Goal: Information Seeking & Learning: Learn about a topic

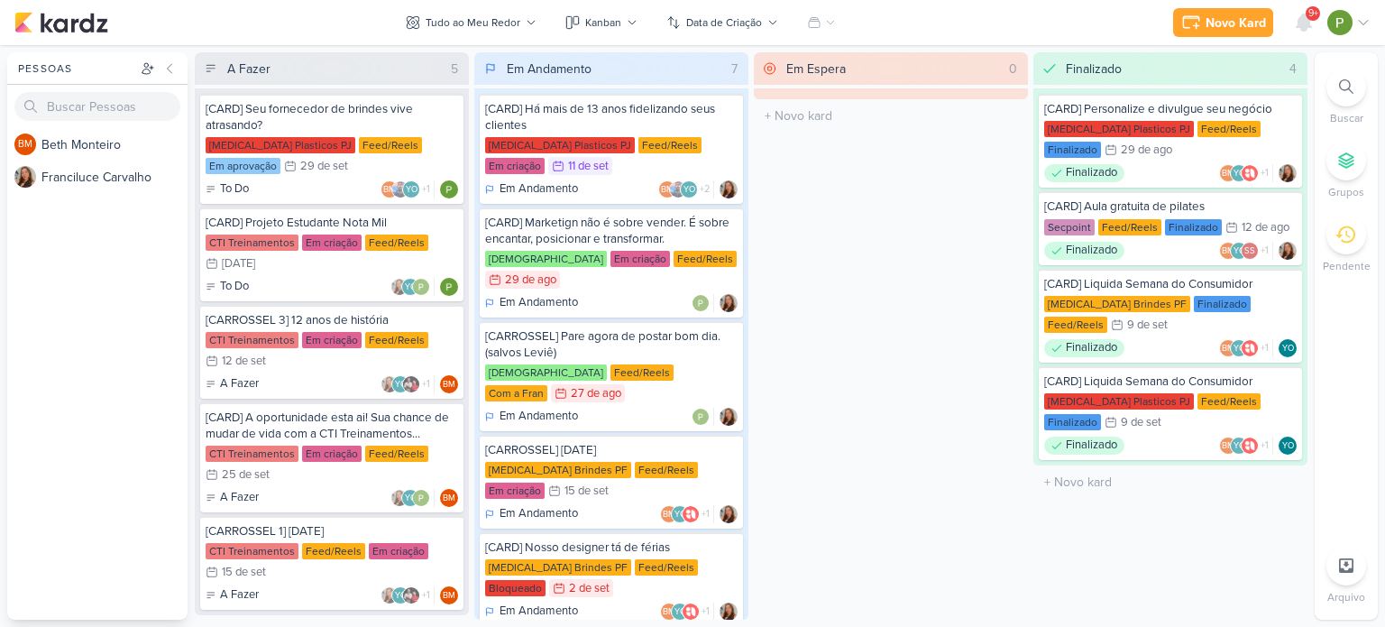
click at [60, 283] on div "BM B e t h M o n t e i r o F r a n c i l u c e C a r v a l h o" at bounding box center [97, 374] width 180 height 492
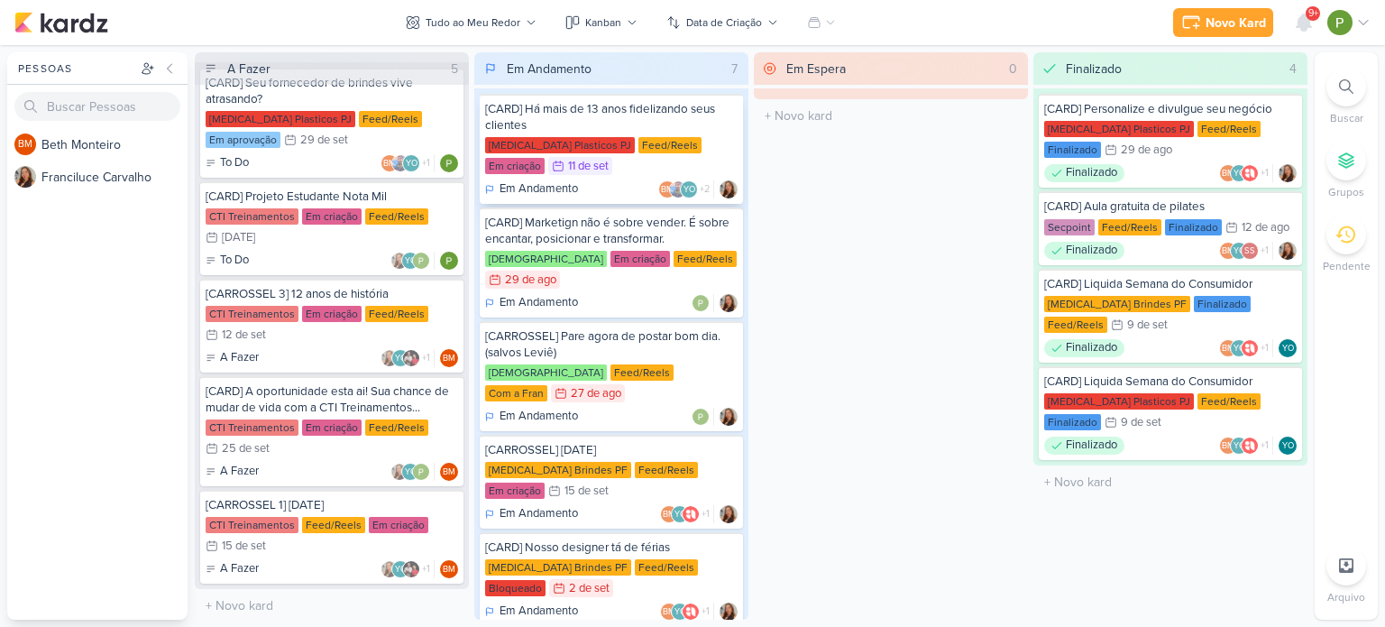
click at [643, 160] on div "[MEDICAL_DATA] Plasticos PJ Feed/Reels Em criação 11/9 [DATE]" at bounding box center [611, 157] width 253 height 40
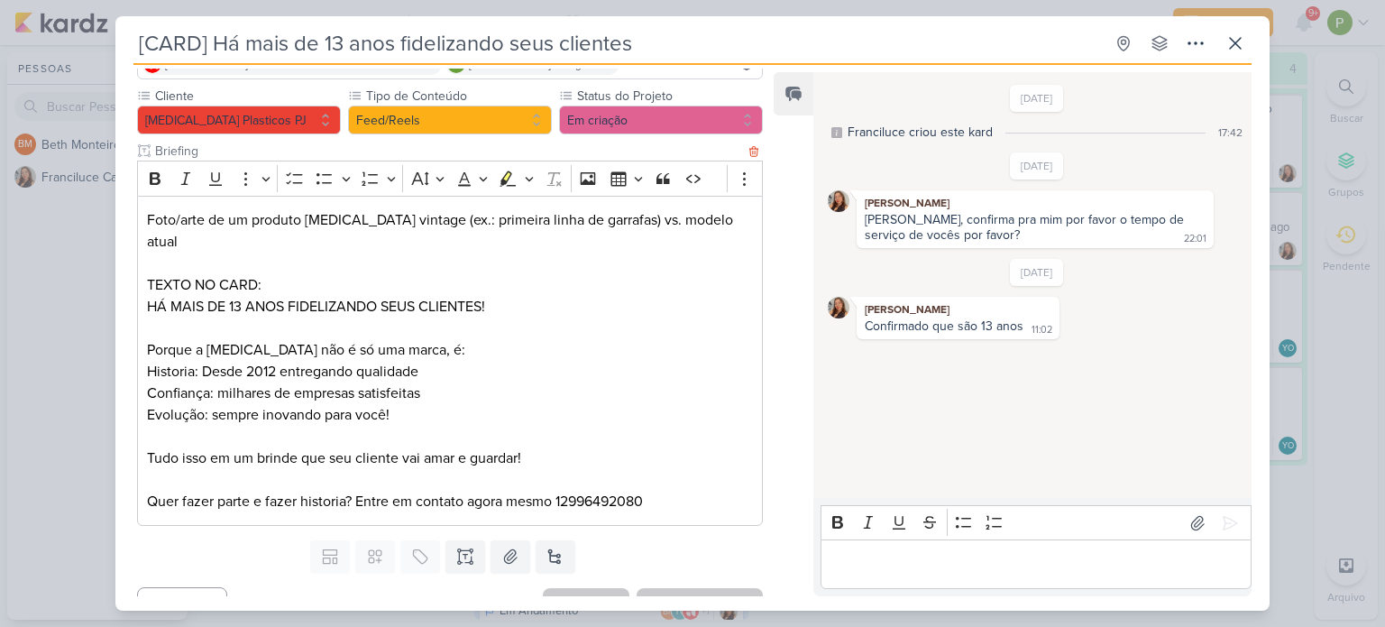
scroll to position [182, 0]
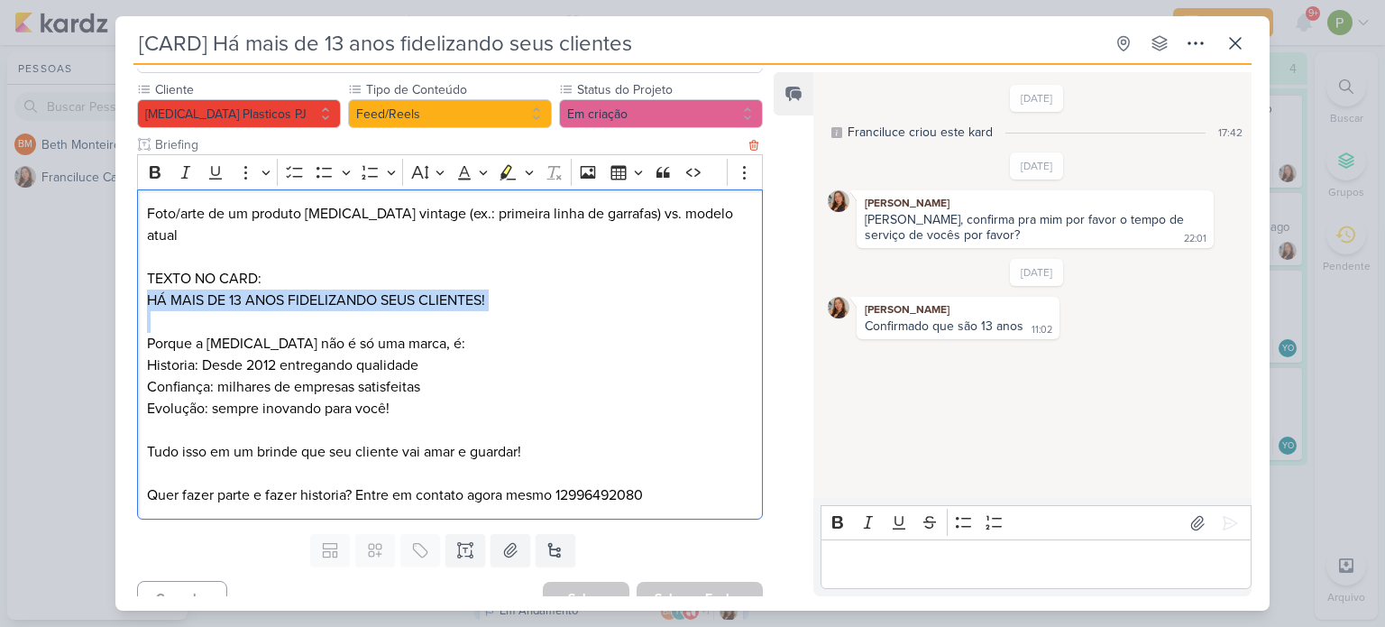
drag, startPoint x: 147, startPoint y: 279, endPoint x: 483, endPoint y: 292, distance: 335.8
click at [483, 292] on div "Foto/arte de um produto [MEDICAL_DATA] vintage (ex.: primeira linha de garrafas…" at bounding box center [450, 354] width 626 height 331
copy p "HÁ MAIS DE 13 ANOS FIDELIZANDO SEUS CLIENTES!"
click at [290, 290] on p "HÁ MAIS DE 13 ANOS FIDELIZANDO SEUS CLIENTES!" at bounding box center [450, 301] width 606 height 22
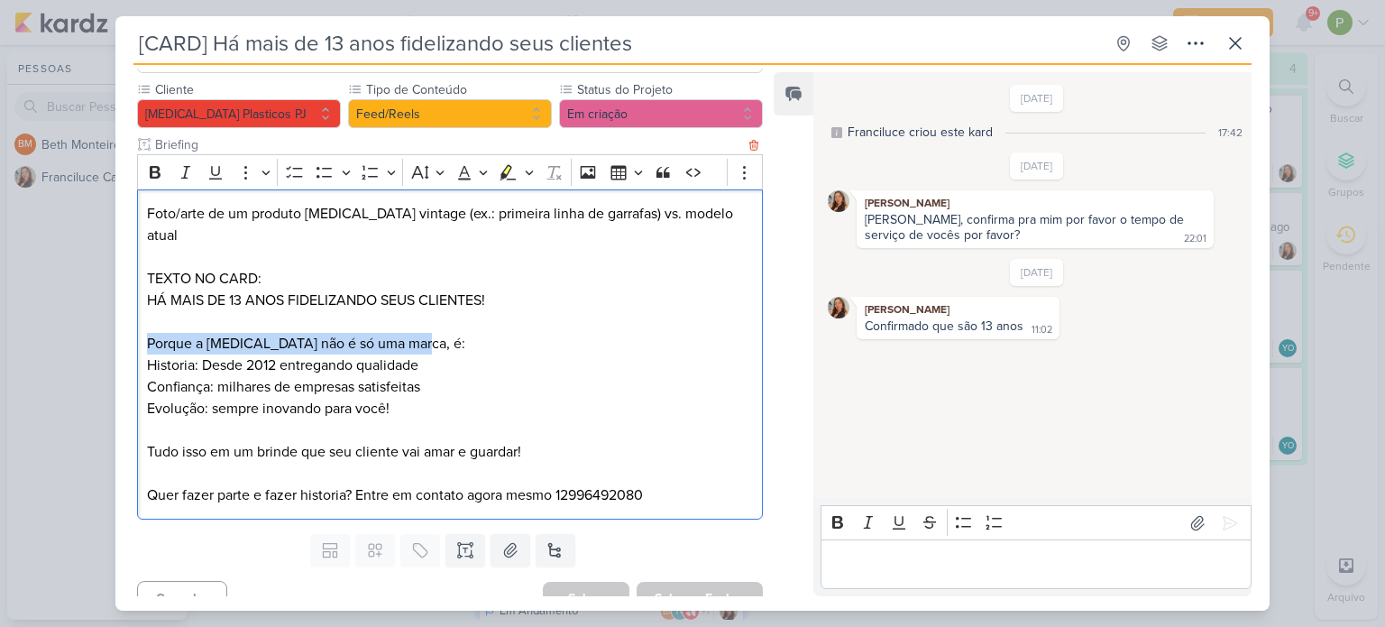
drag, startPoint x: 146, startPoint y: 317, endPoint x: 404, endPoint y: 315, distance: 257.9
click at [404, 333] on p "Porque a [MEDICAL_DATA] não é só uma marca, é:" at bounding box center [450, 344] width 606 height 22
copy p "Porque a [MEDICAL_DATA] não é só uma marca, é:"
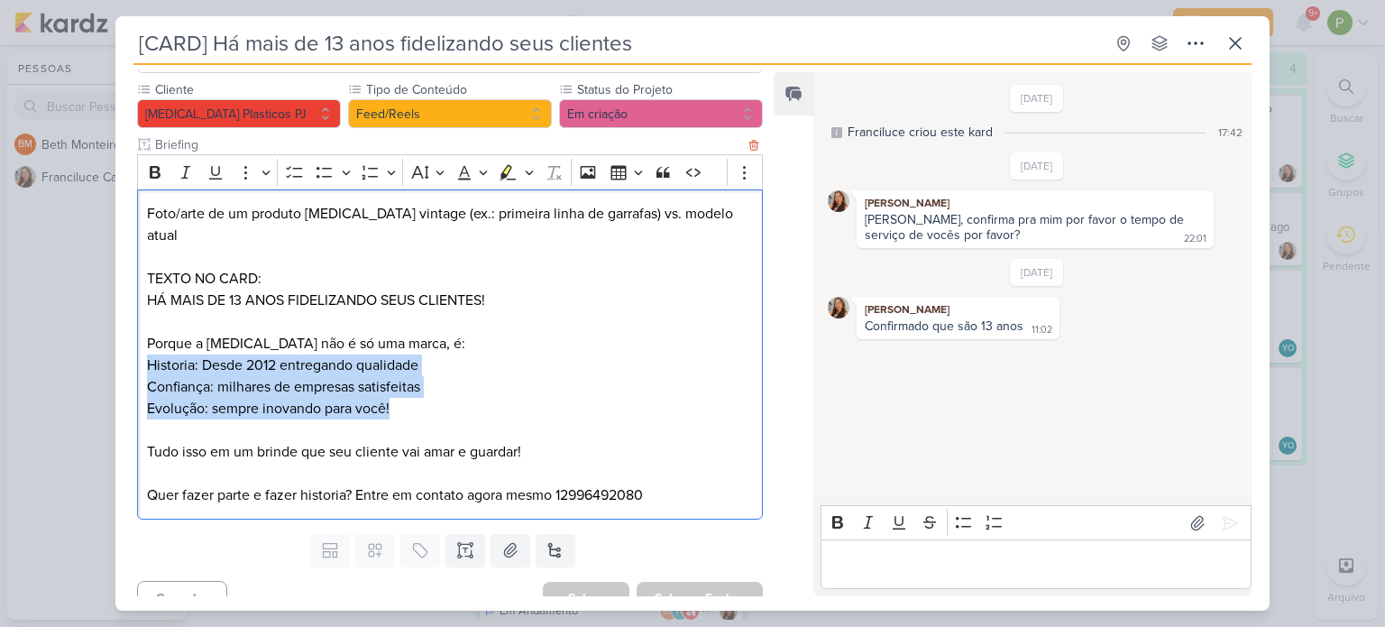
drag, startPoint x: 144, startPoint y: 338, endPoint x: 408, endPoint y: 390, distance: 268.3
click at [408, 390] on div "Foto/arte de um produto [MEDICAL_DATA] vintage (ex.: primeira linha de garrafas…" at bounding box center [450, 354] width 626 height 331
copy div "Historia: Desde 2012 entregando qualidade Confiança: milhares de empresas satis…"
